Goal: Obtain resource: Download file/media

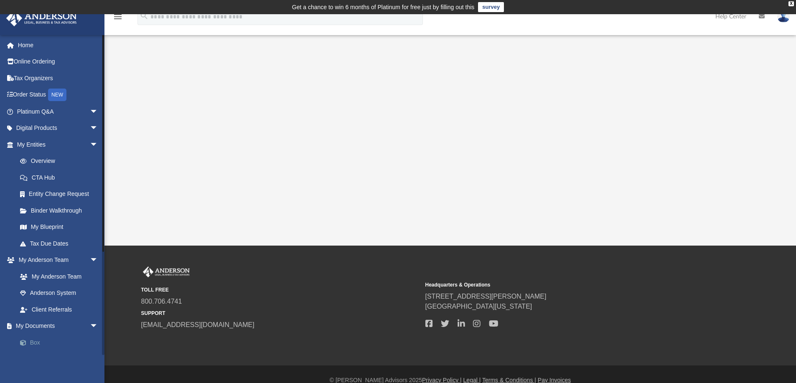
click at [47, 340] on link "Box" at bounding box center [61, 342] width 99 height 17
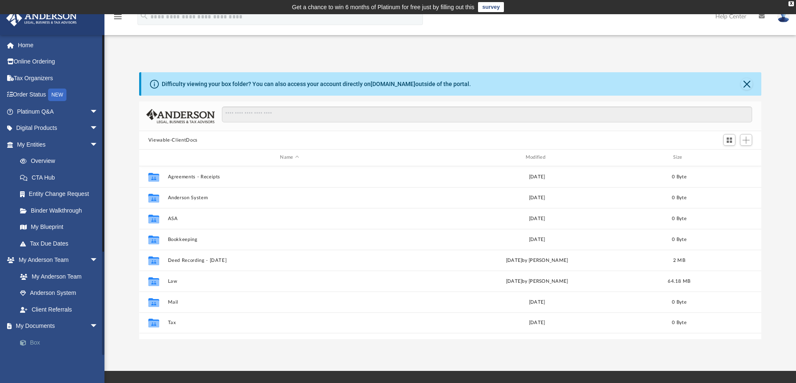
scroll to position [184, 616]
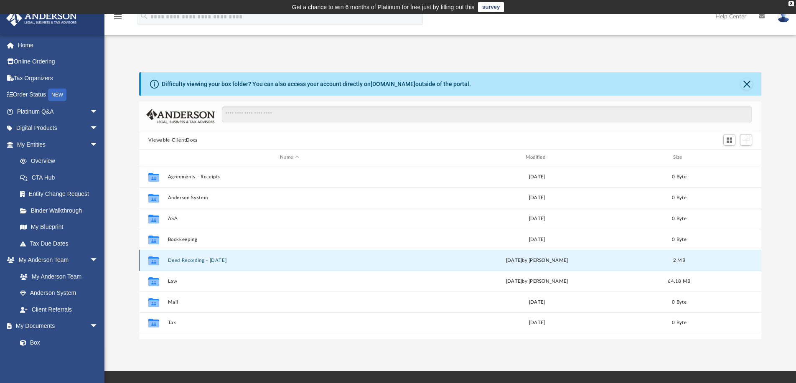
click at [224, 259] on button "Deed Recording - 04.02.2025" at bounding box center [288, 260] width 243 height 5
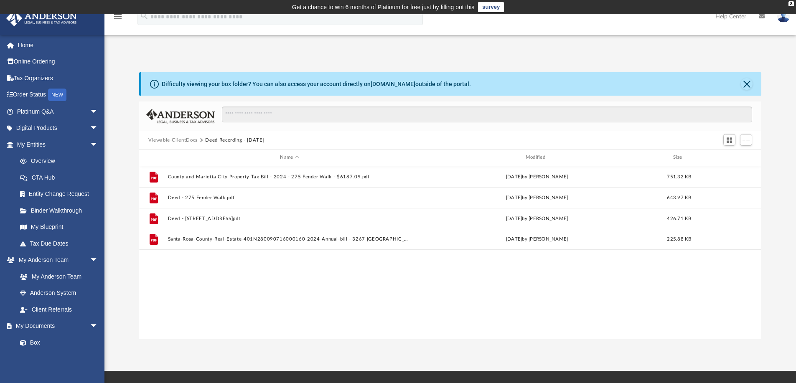
click at [172, 140] on button "Viewable-ClientDocs" at bounding box center [172, 141] width 49 height 8
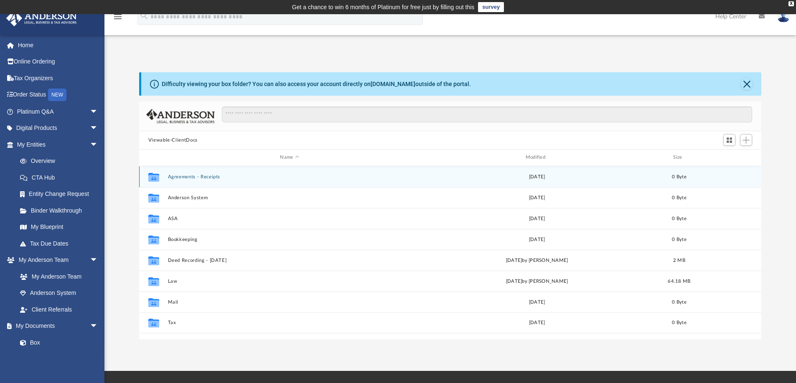
click at [212, 177] on button "Agreements - Receipts" at bounding box center [288, 176] width 243 height 5
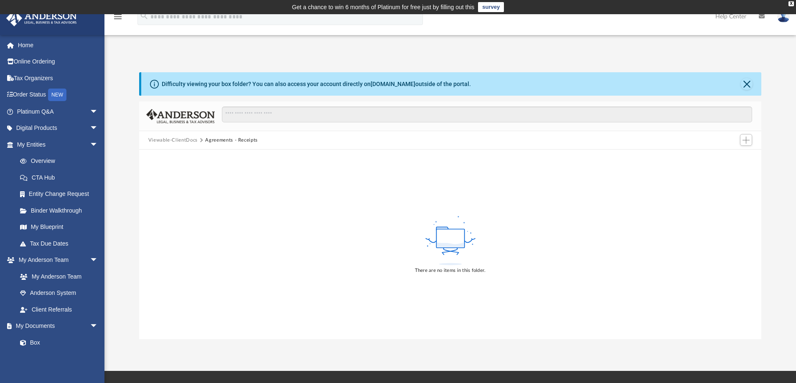
click at [181, 137] on button "Viewable-ClientDocs" at bounding box center [172, 141] width 49 height 8
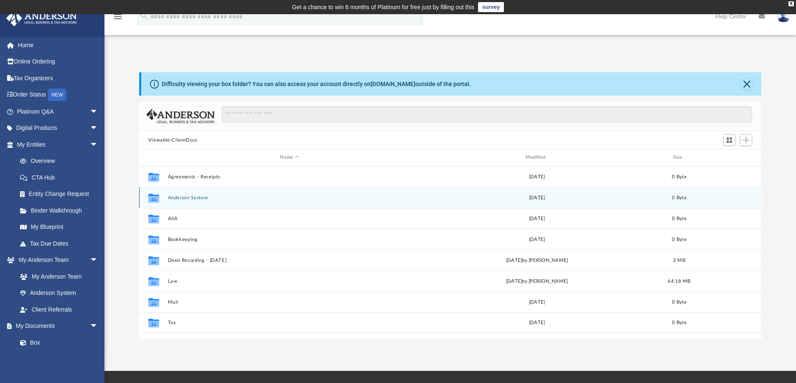
click at [195, 196] on button "Anderson System" at bounding box center [288, 197] width 243 height 5
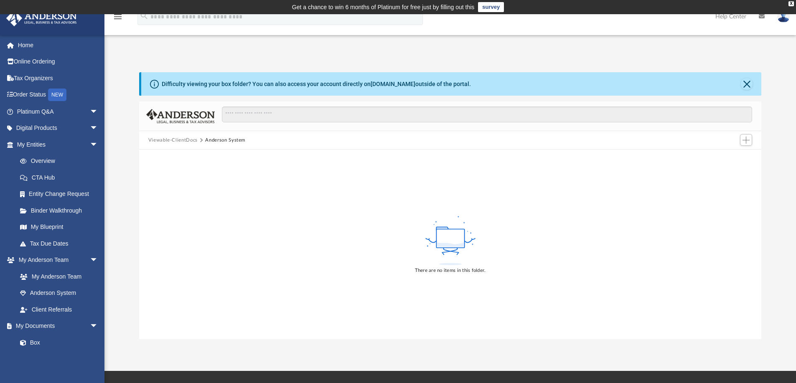
click at [186, 142] on button "Viewable-ClientDocs" at bounding box center [172, 141] width 49 height 8
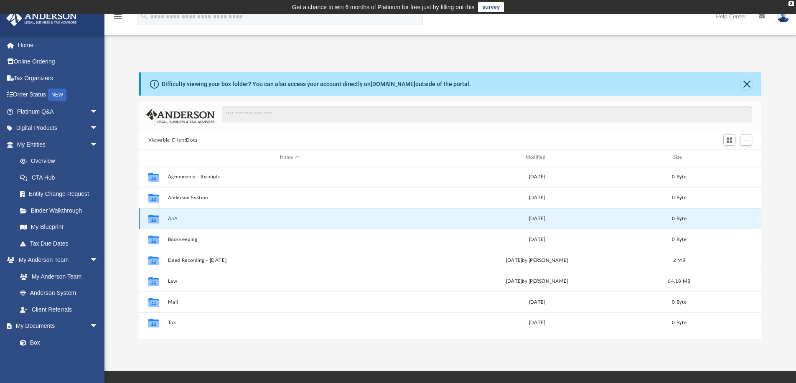
click at [172, 218] on button "ASA" at bounding box center [288, 218] width 243 height 5
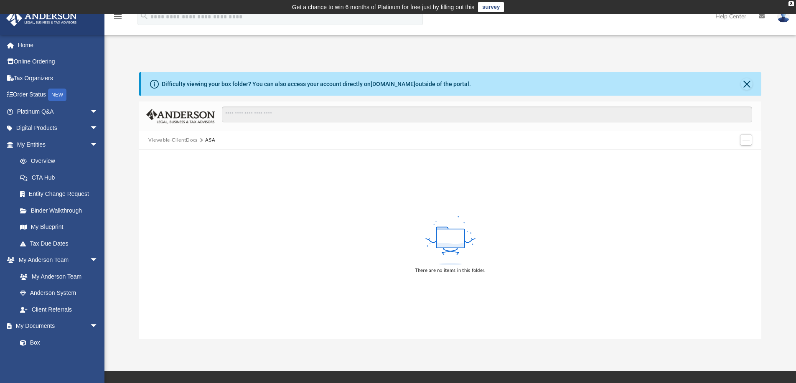
click at [172, 142] on button "Viewable-ClientDocs" at bounding box center [172, 141] width 49 height 8
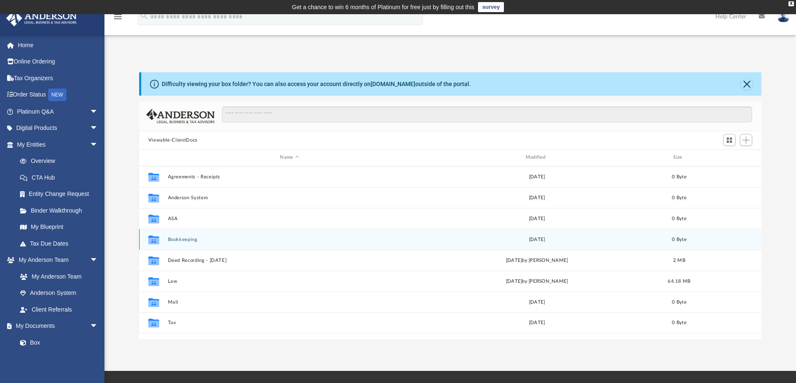
click at [182, 240] on button "Bookkeeping" at bounding box center [288, 239] width 243 height 5
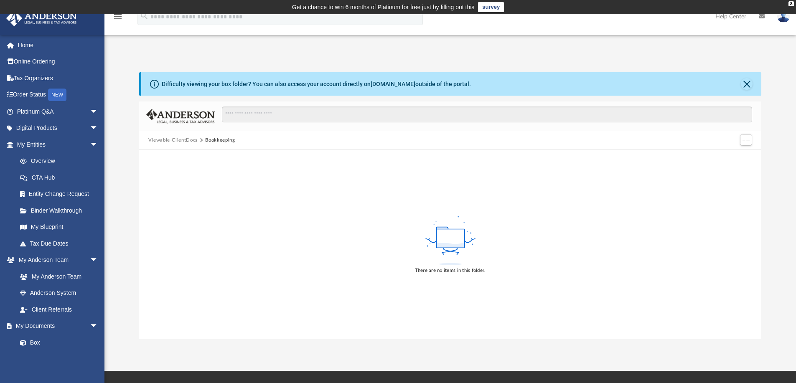
click at [173, 142] on button "Viewable-ClientDocs" at bounding box center [172, 141] width 49 height 8
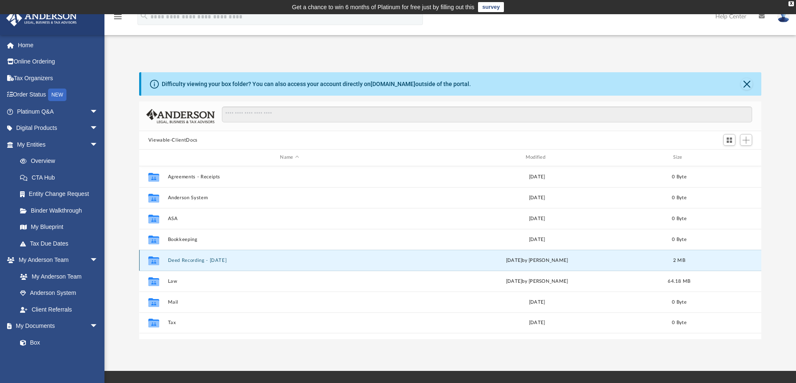
click at [187, 261] on button "Deed Recording - [DATE]" at bounding box center [288, 260] width 243 height 5
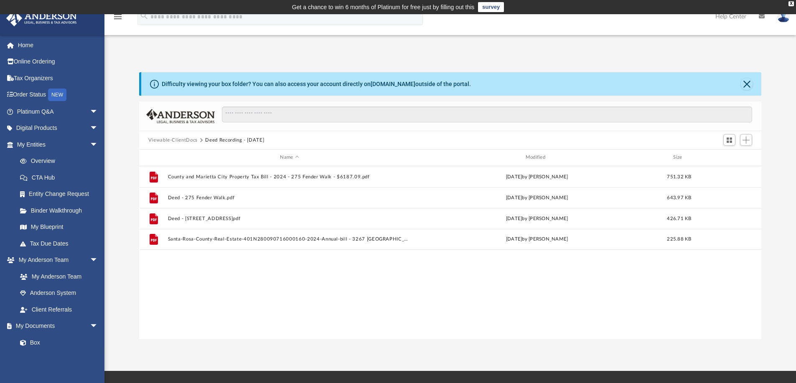
click at [175, 140] on button "Viewable-ClientDocs" at bounding box center [172, 141] width 49 height 8
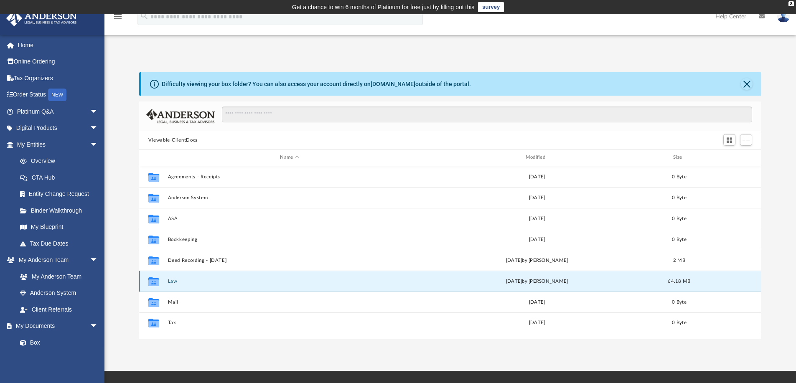
click at [172, 280] on button "Law" at bounding box center [288, 281] width 243 height 5
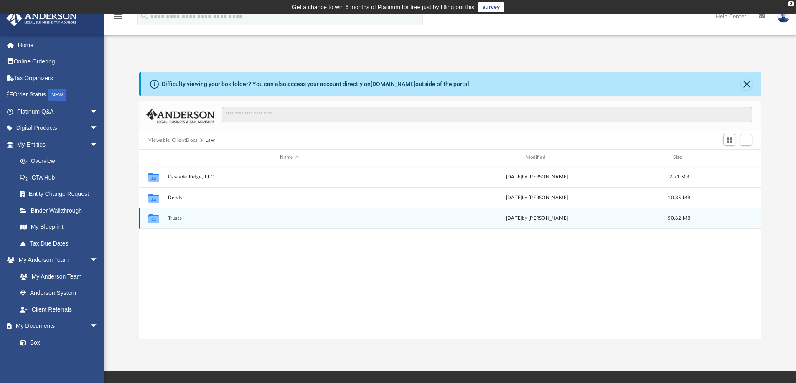
click at [178, 215] on button "Trusts" at bounding box center [288, 217] width 243 height 5
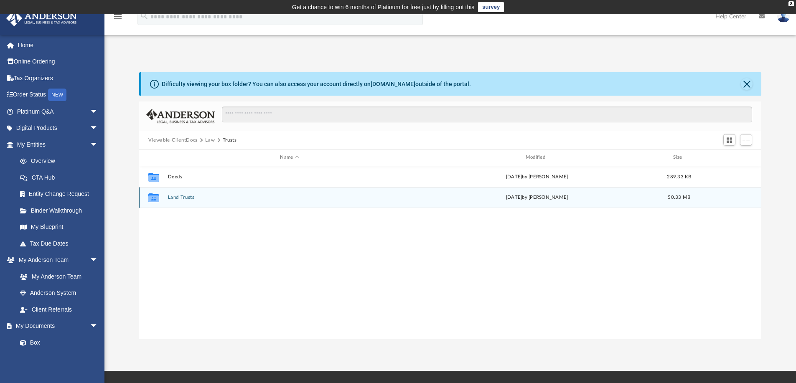
click at [179, 196] on button "Land Trusts" at bounding box center [288, 197] width 243 height 5
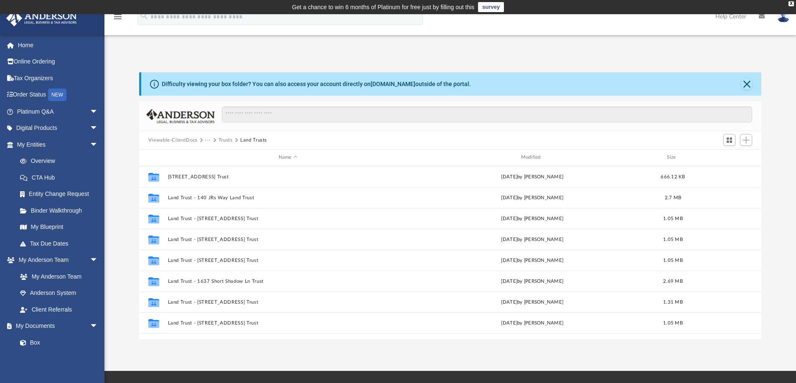
click at [171, 141] on button "Viewable-ClientDocs" at bounding box center [172, 141] width 49 height 8
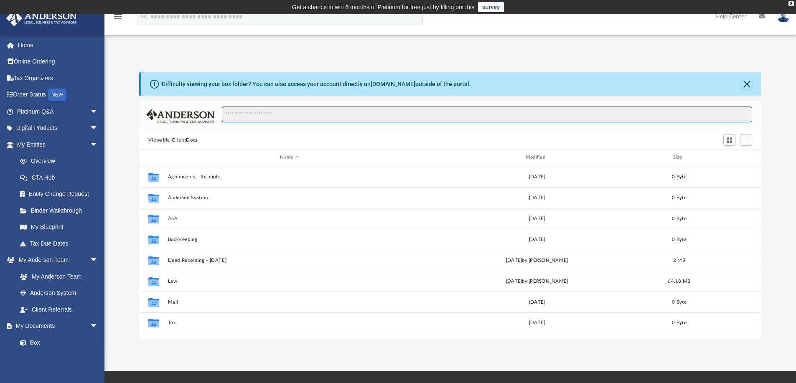
click at [271, 114] on input "Search files and folders" at bounding box center [487, 114] width 530 height 16
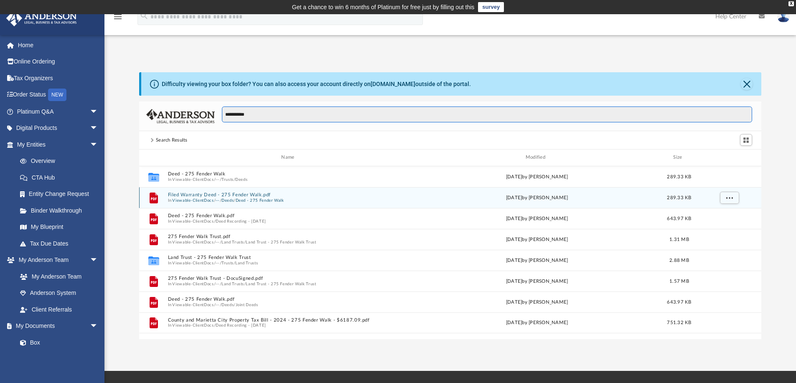
type input "**********"
click at [210, 197] on button "Filed Warranty Deed - 275 Fender Walk.pdf" at bounding box center [288, 194] width 243 height 5
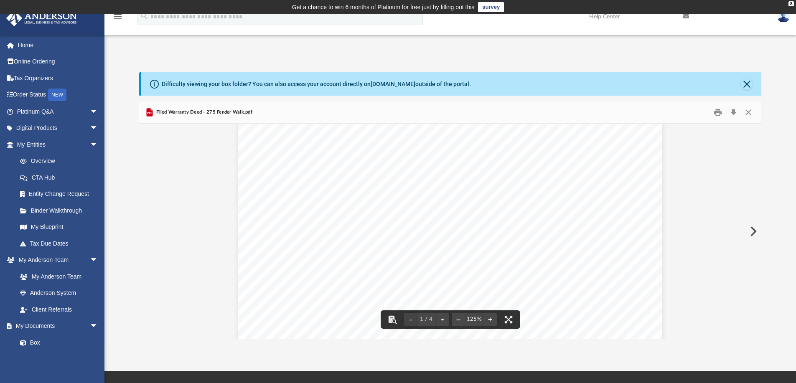
scroll to position [209, 0]
click at [731, 111] on button "Download" at bounding box center [732, 112] width 15 height 13
click at [750, 28] on link at bounding box center [724, 16] width 94 height 33
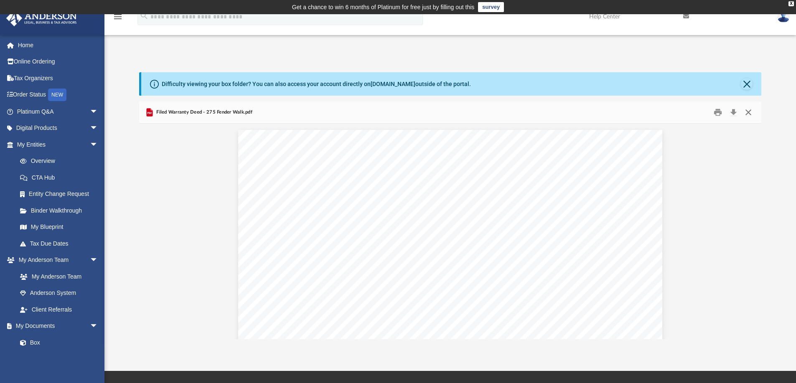
click at [747, 110] on button "Close" at bounding box center [747, 112] width 15 height 13
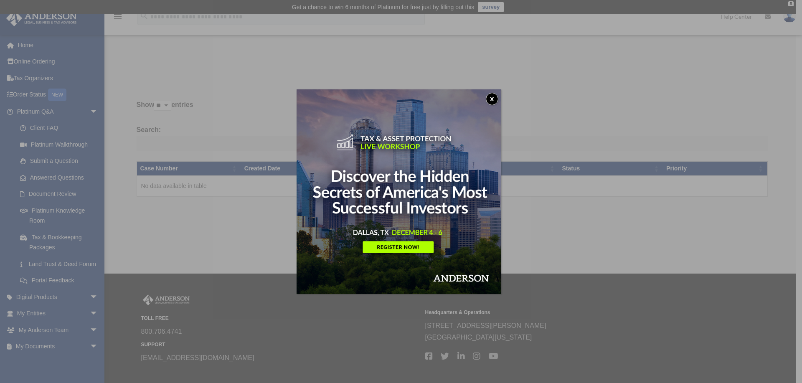
drag, startPoint x: 494, startPoint y: 99, endPoint x: 426, endPoint y: 96, distance: 68.1
click at [493, 99] on button "x" at bounding box center [492, 99] width 13 height 13
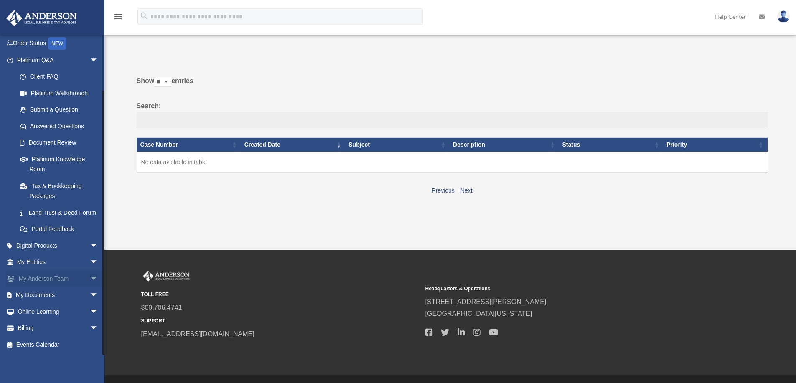
scroll to position [47, 0]
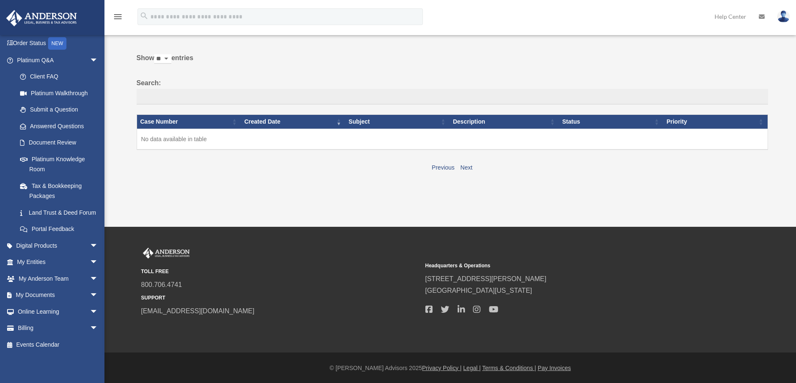
click at [52, 17] on img at bounding box center [42, 18] width 76 height 16
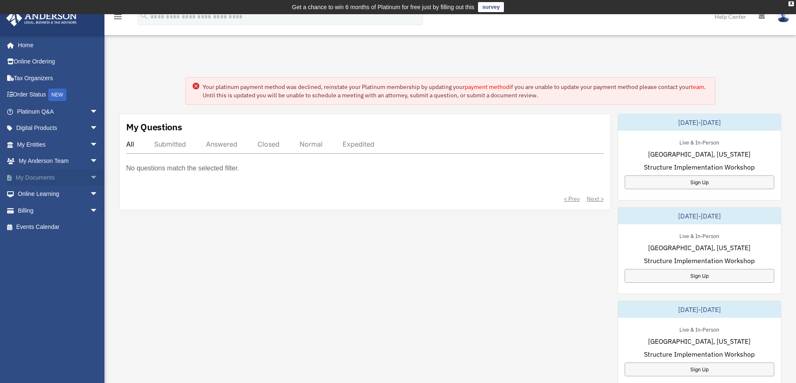
click at [90, 177] on span "arrow_drop_down" at bounding box center [98, 177] width 17 height 17
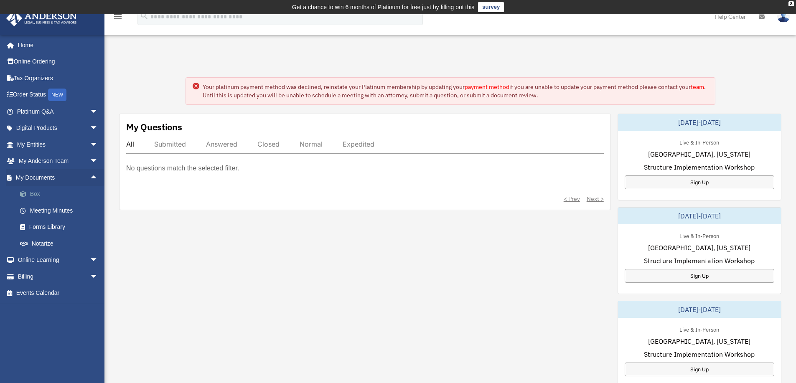
click at [75, 192] on link "Box" at bounding box center [61, 194] width 99 height 17
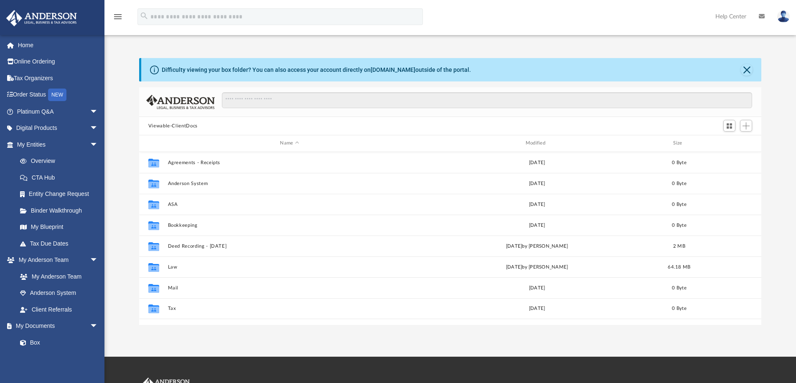
scroll to position [184, 616]
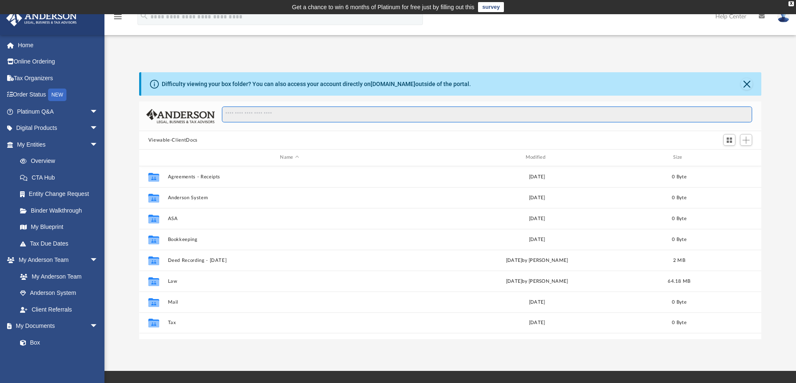
click at [273, 118] on input "Search files and folders" at bounding box center [487, 114] width 530 height 16
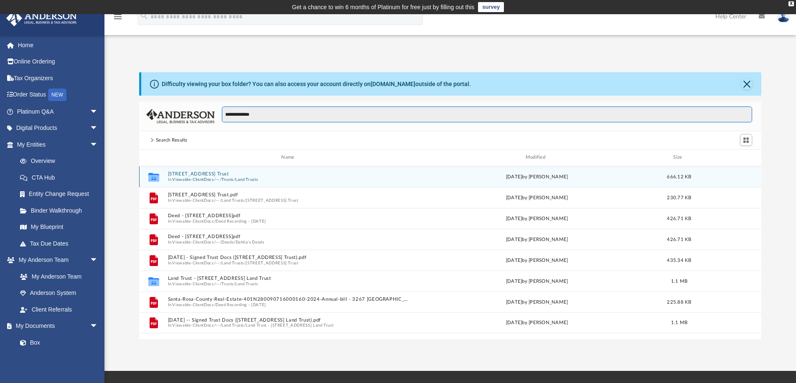
type input "**********"
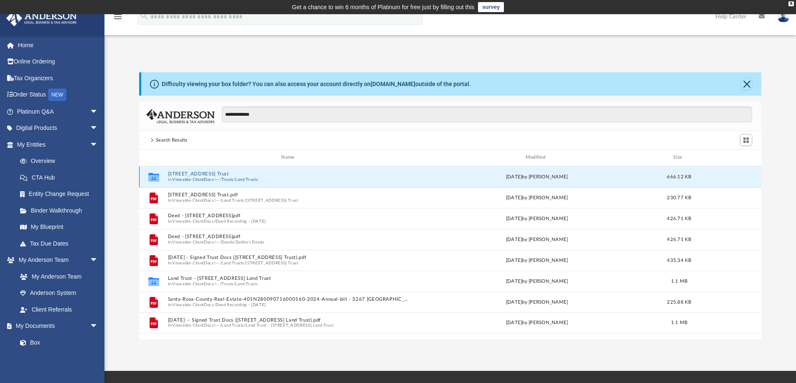
click at [266, 175] on button "[STREET_ADDRESS] Trust" at bounding box center [288, 173] width 243 height 5
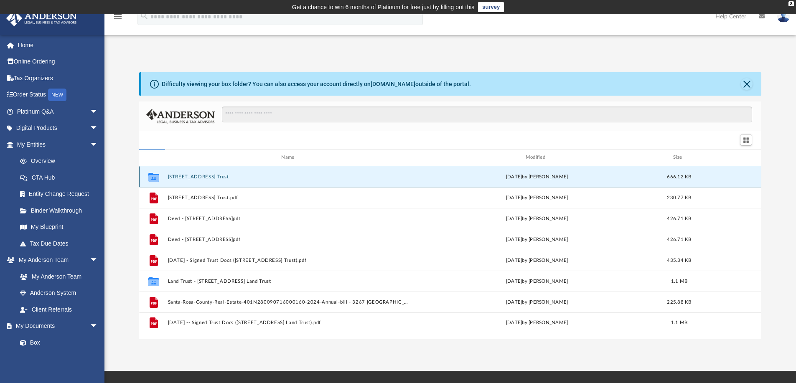
click at [266, 175] on button "[STREET_ADDRESS] Trust" at bounding box center [288, 176] width 243 height 5
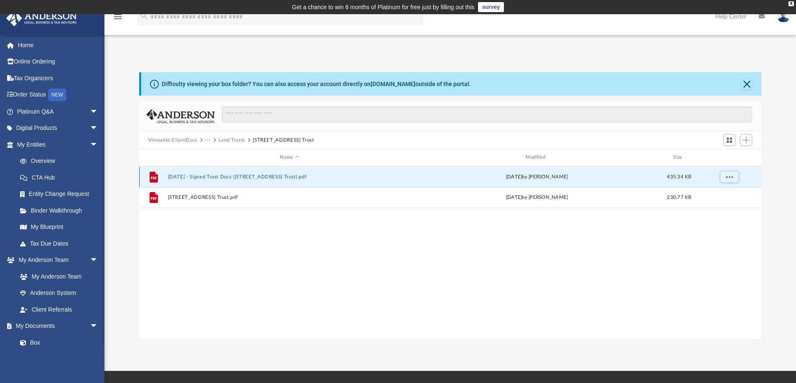
click at [275, 177] on button "[DATE] - Signed Trust Docs ([STREET_ADDRESS] Trust).pdf" at bounding box center [288, 176] width 243 height 5
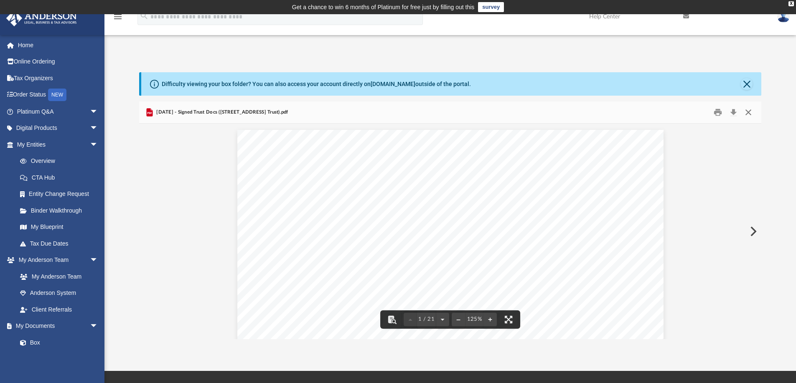
drag, startPoint x: 745, startPoint y: 112, endPoint x: 710, endPoint y: 117, distance: 35.7
click at [745, 113] on button "Close" at bounding box center [747, 112] width 15 height 13
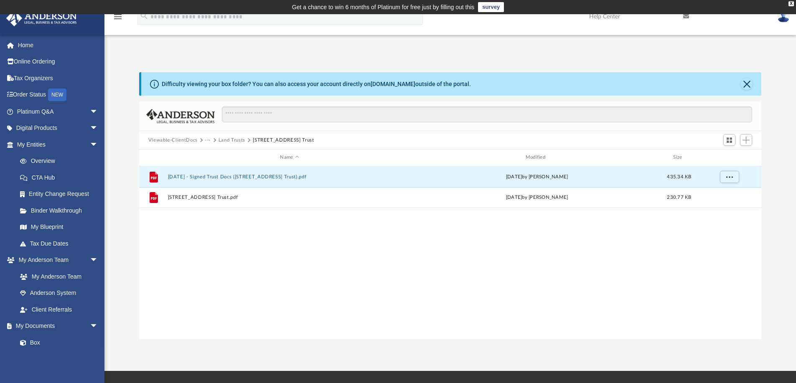
click at [189, 137] on button "Viewable-ClientDocs" at bounding box center [172, 141] width 49 height 8
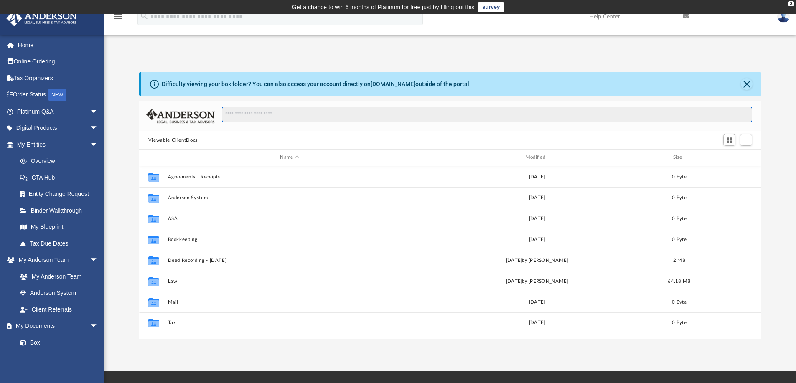
click at [275, 115] on input "Search files and folders" at bounding box center [487, 114] width 530 height 16
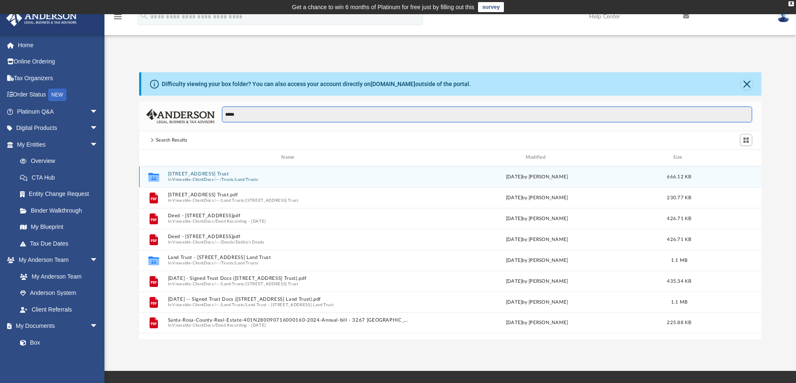
type input "****"
click at [228, 171] on div "Collaborated Folder [STREET_ADDRESS] Trust In Viewable-ClientDocs / ··· / Trust…" at bounding box center [450, 176] width 622 height 21
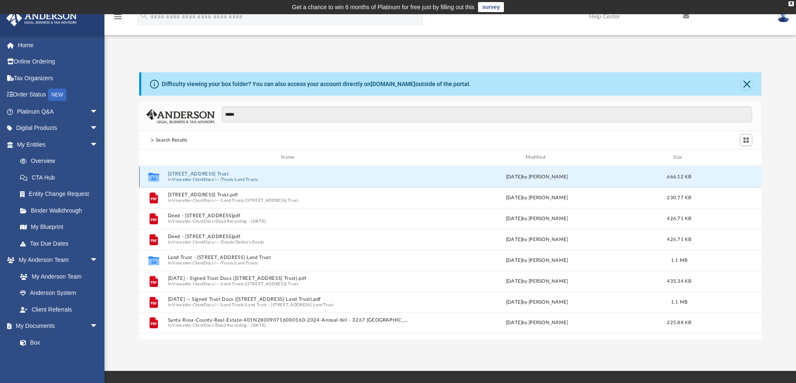
click at [228, 171] on div "Collaborated Folder [STREET_ADDRESS] Trust In Viewable-ClientDocs / ··· / Trust…" at bounding box center [450, 176] width 622 height 21
click at [228, 172] on div "Collaborated Folder [STREET_ADDRESS] Trust In Viewable-ClientDocs / ··· / Trust…" at bounding box center [450, 176] width 622 height 21
click at [240, 177] on button "Land Trusts" at bounding box center [246, 179] width 23 height 5
click at [240, 177] on button "[STREET_ADDRESS] Trust" at bounding box center [288, 176] width 243 height 5
